Goal: Find specific page/section: Find specific page/section

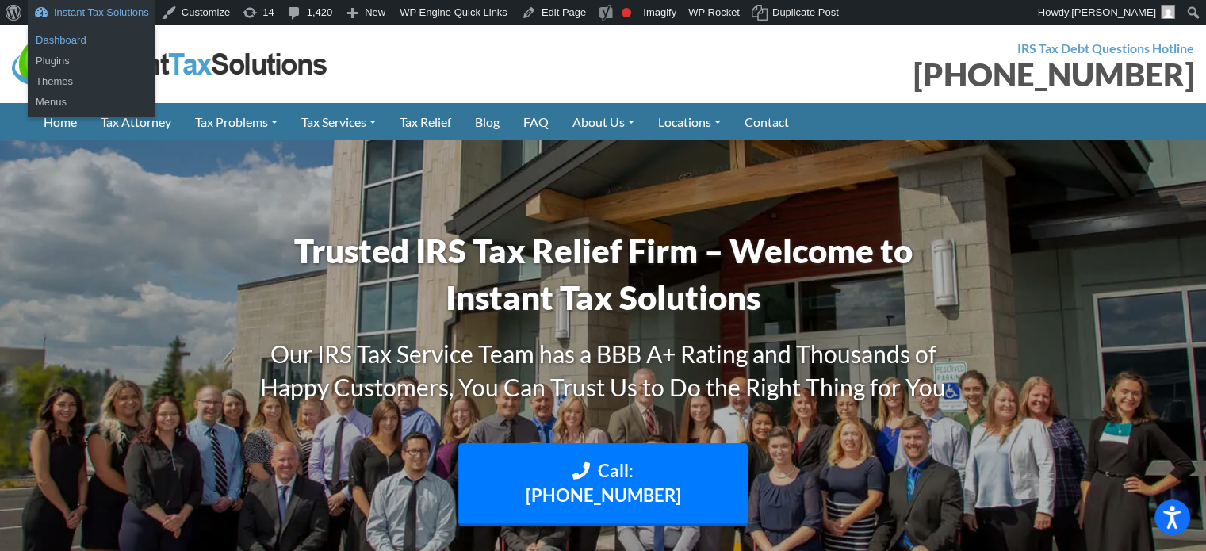
click at [64, 34] on link "Dashboard" at bounding box center [92, 40] width 128 height 21
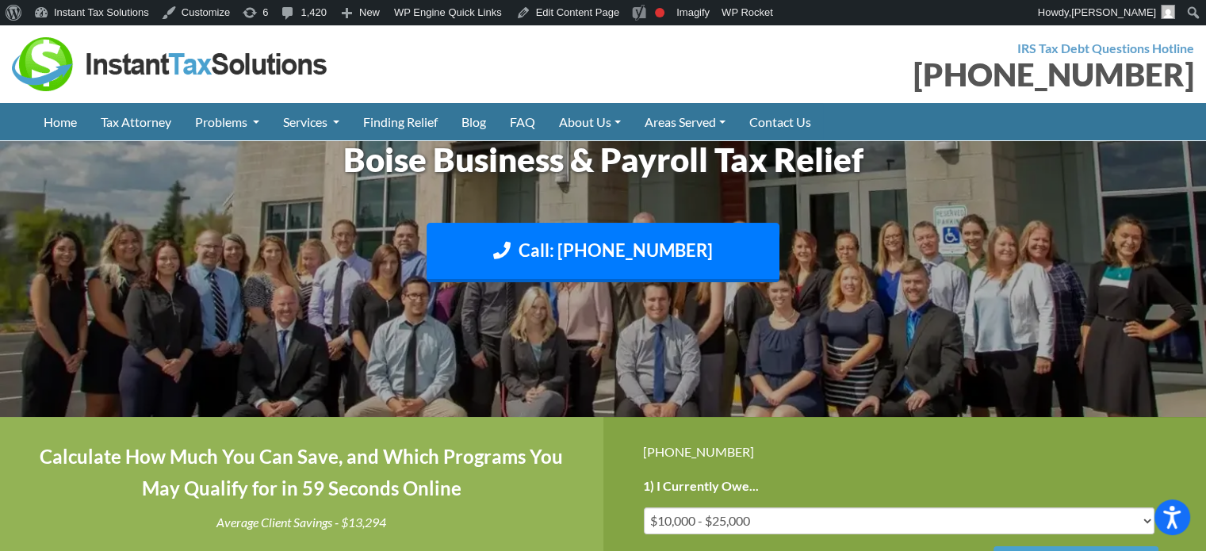
scroll to position [1933, 0]
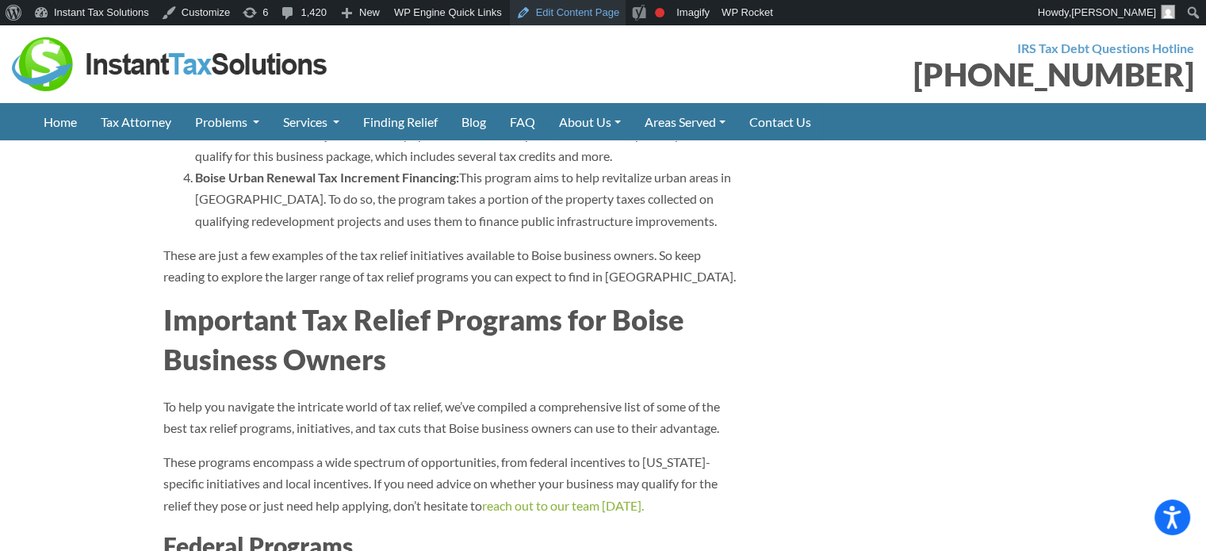
click at [565, 6] on link "Edit Content Page" at bounding box center [568, 12] width 117 height 25
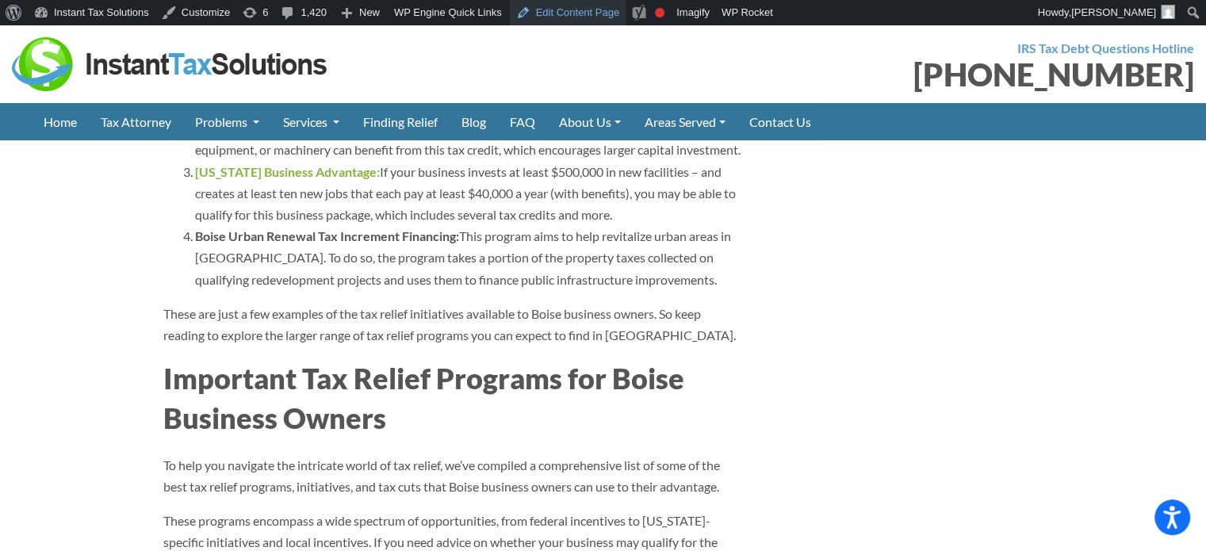
scroll to position [1854, 0]
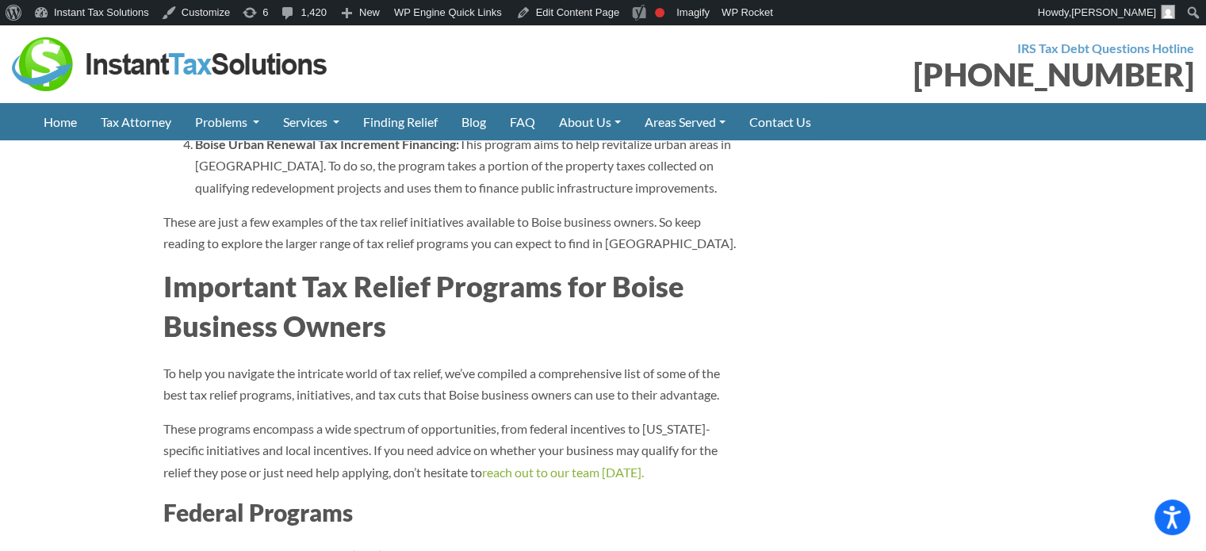
scroll to position [1854, 0]
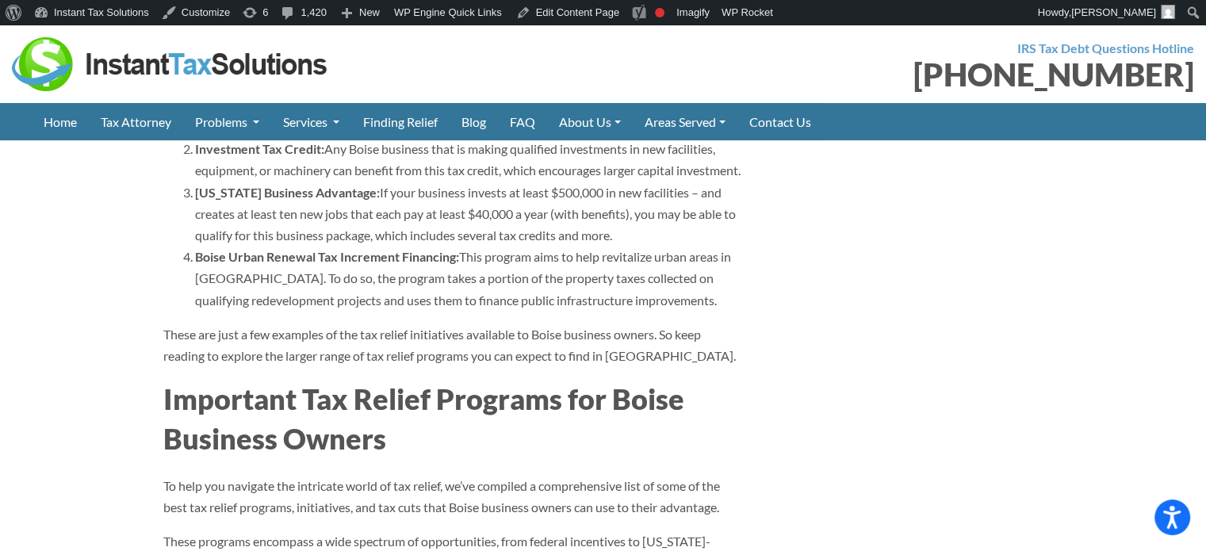
click at [249, 200] on b "[US_STATE] Business Advantage:" at bounding box center [287, 192] width 185 height 15
click at [283, 200] on b "[US_STATE] Business Advantage:" at bounding box center [287, 192] width 185 height 15
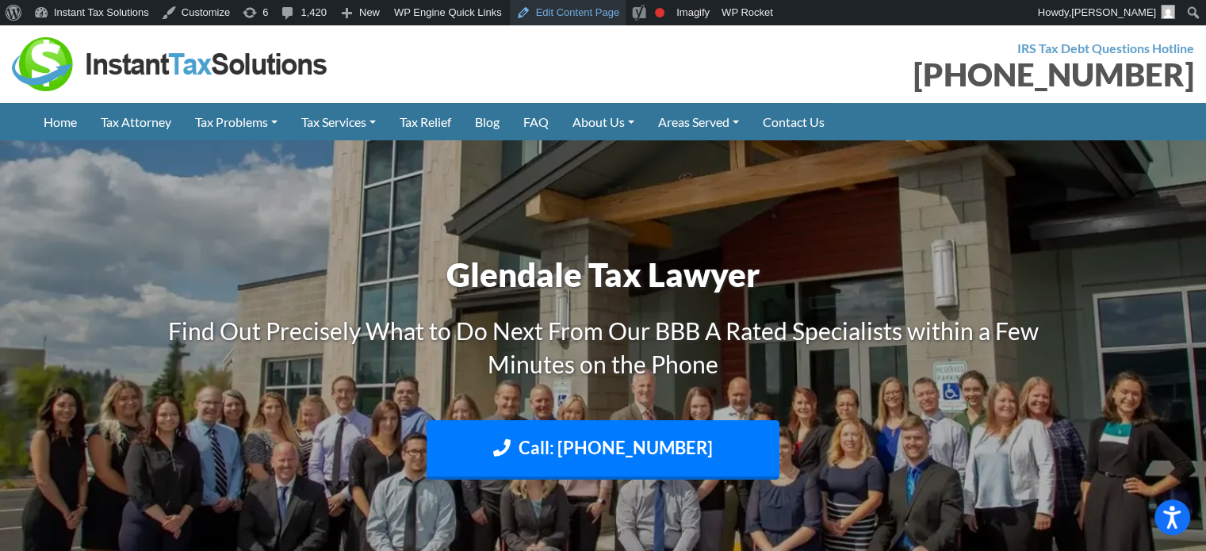
click at [536, 14] on link "Edit Content Page" at bounding box center [568, 12] width 117 height 25
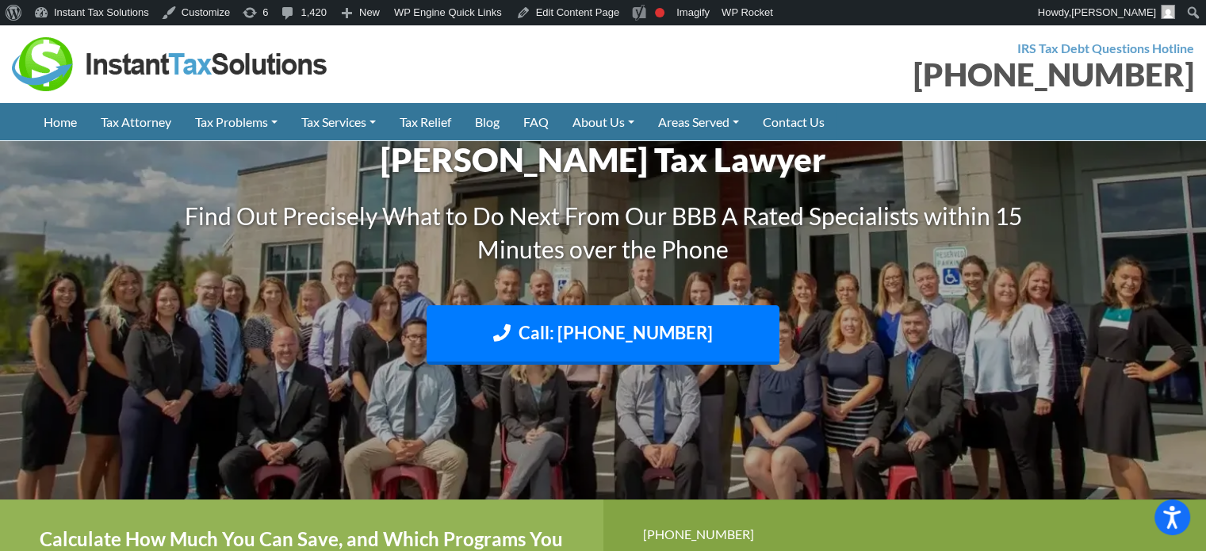
scroll to position [2547, 0]
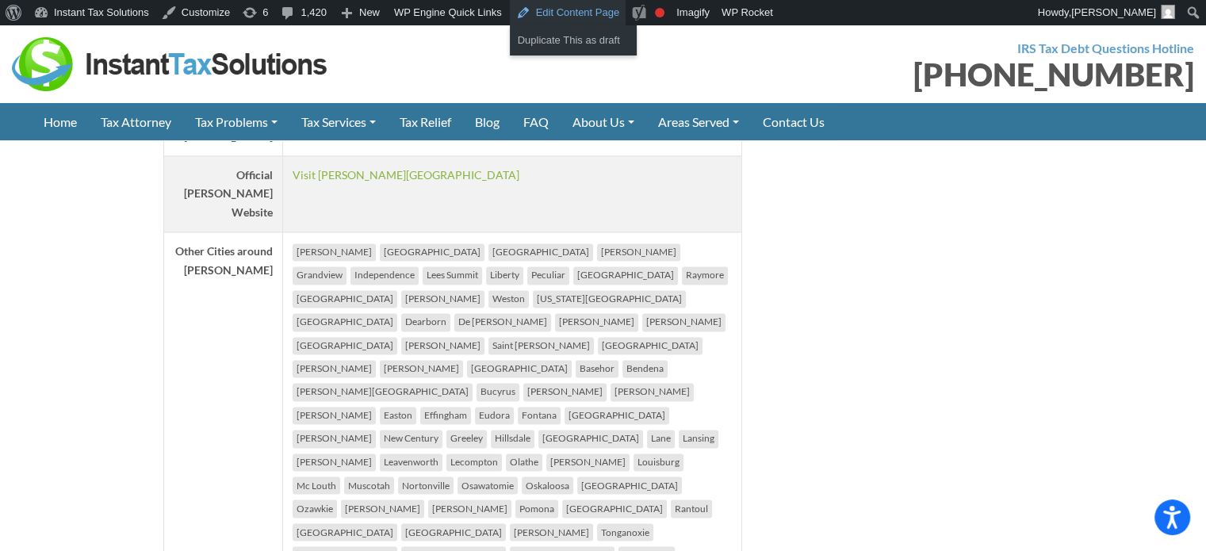
click at [546, 11] on link "Edit Content Page" at bounding box center [568, 12] width 117 height 25
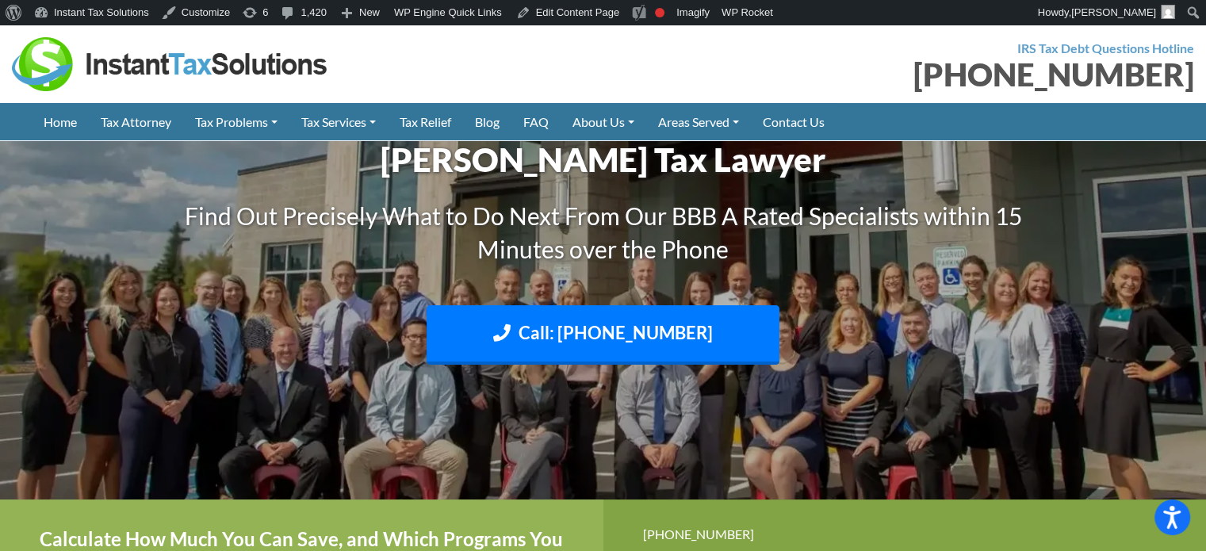
scroll to position [2547, 0]
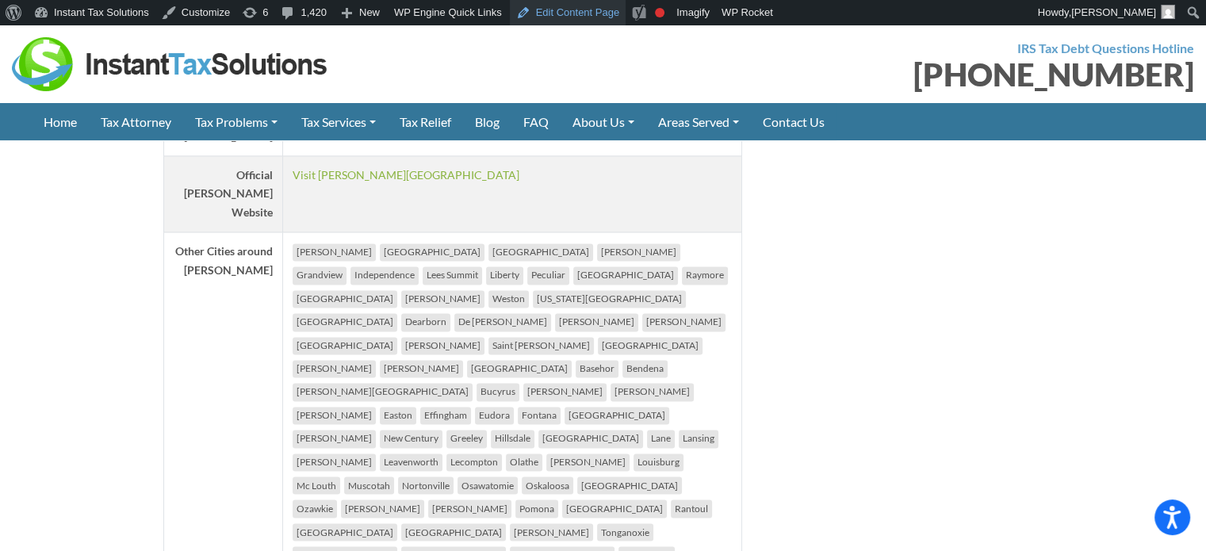
click at [572, 1] on link "Edit Content Page" at bounding box center [568, 12] width 117 height 25
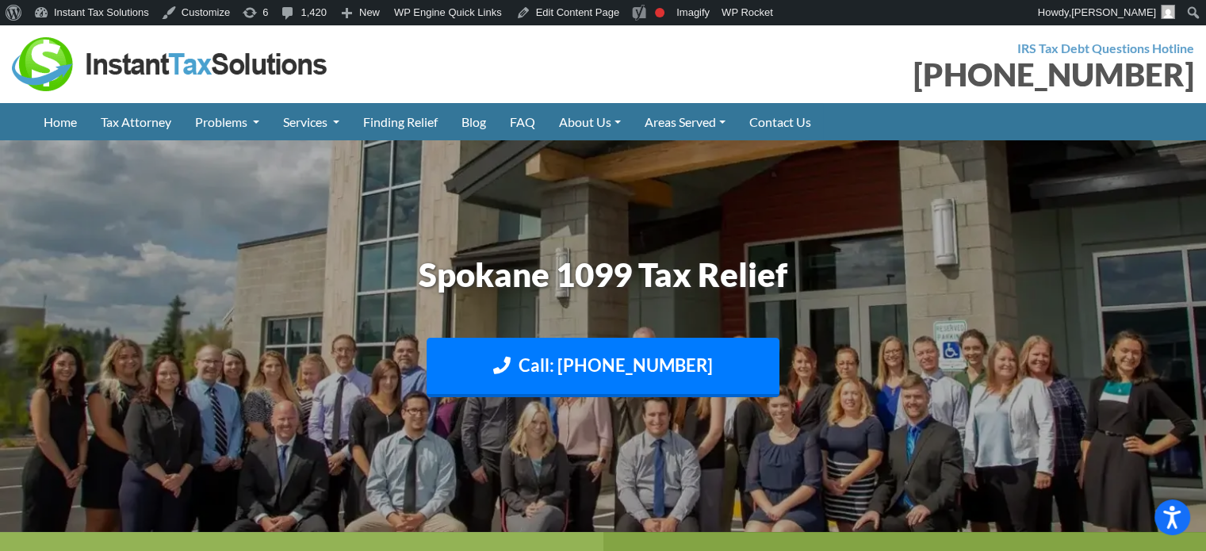
scroll to position [4235, 0]
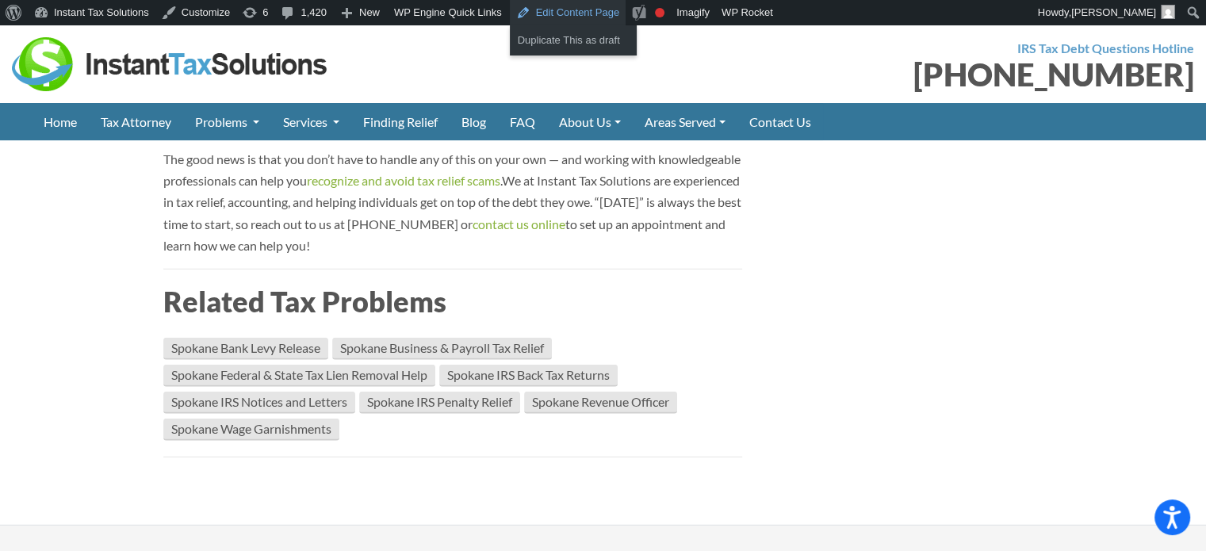
click at [541, 7] on link "Edit Content Page" at bounding box center [568, 12] width 117 height 25
click at [611, 76] on link "gig workers" at bounding box center [442, 58] width 559 height 36
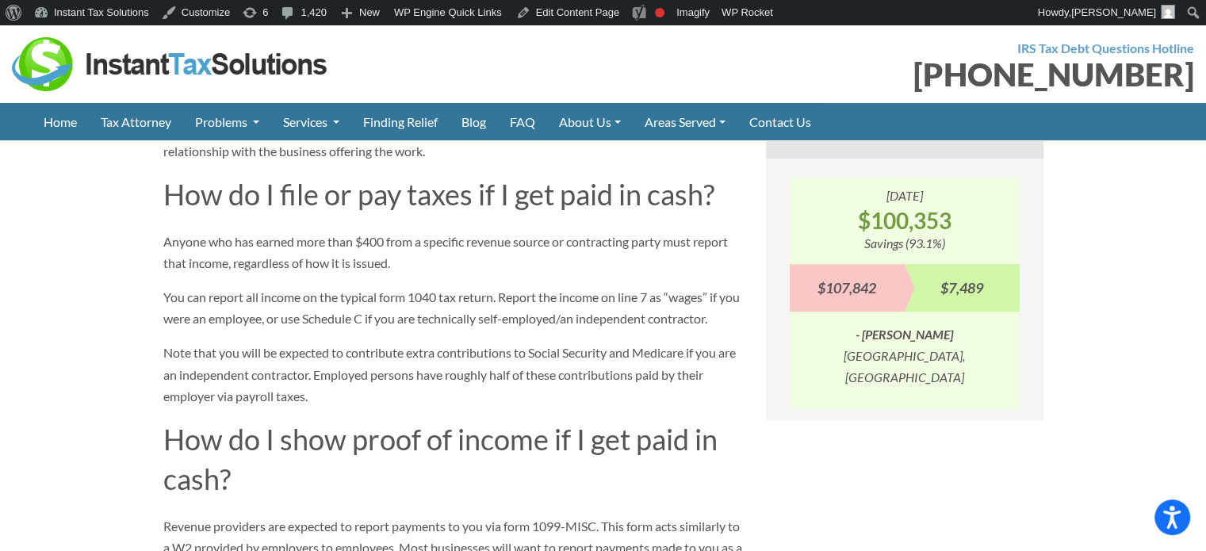
scroll to position [1506, 0]
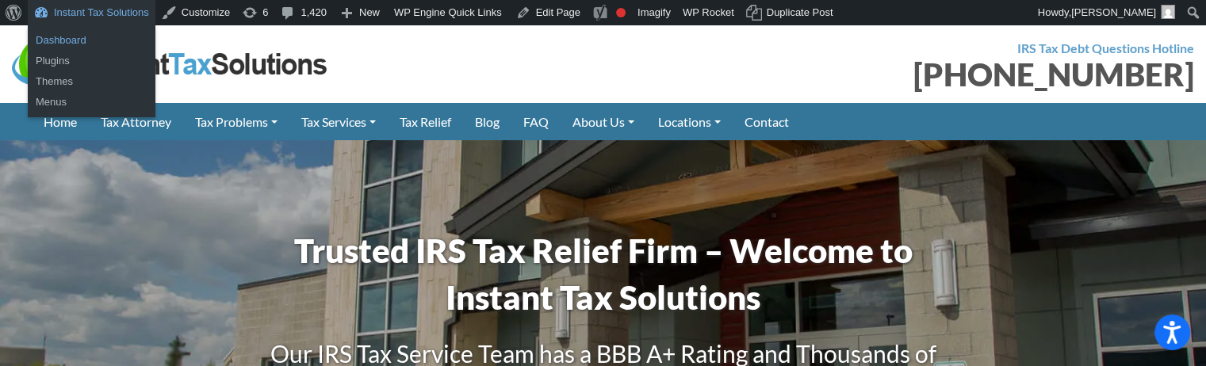
click at [67, 40] on link "Dashboard" at bounding box center [92, 40] width 128 height 21
